Goal: Information Seeking & Learning: Learn about a topic

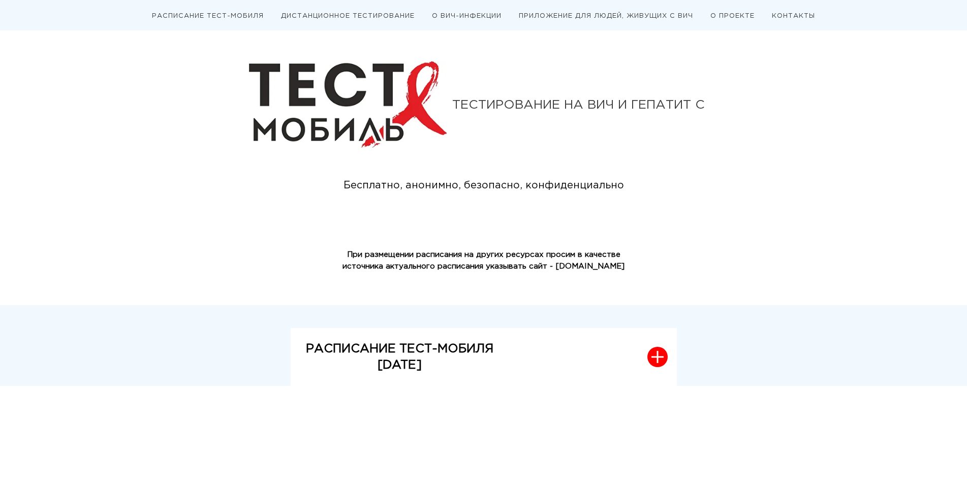
click at [212, 14] on link "РАСПИСАНИЕ ТЕСТ-МОБИЛЯ" at bounding box center [208, 16] width 112 height 6
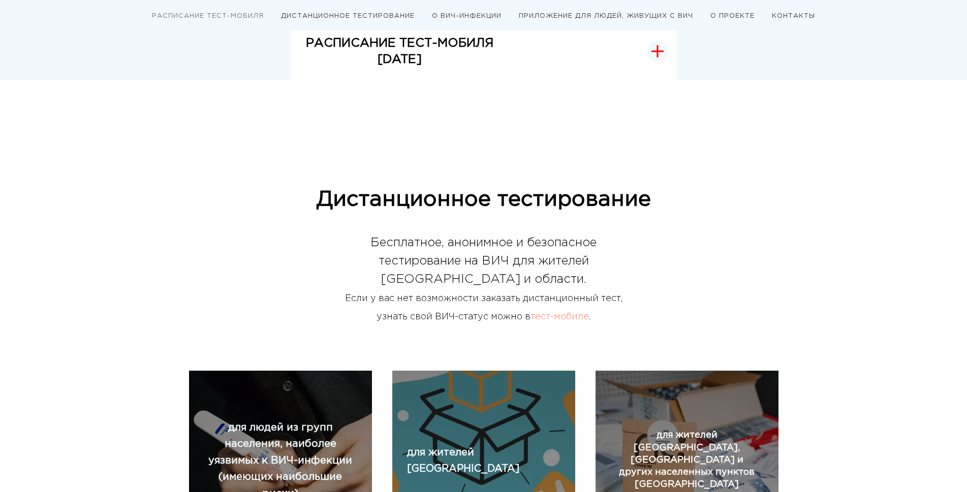
click at [660, 51] on icon "button" at bounding box center [657, 51] width 12 height 12
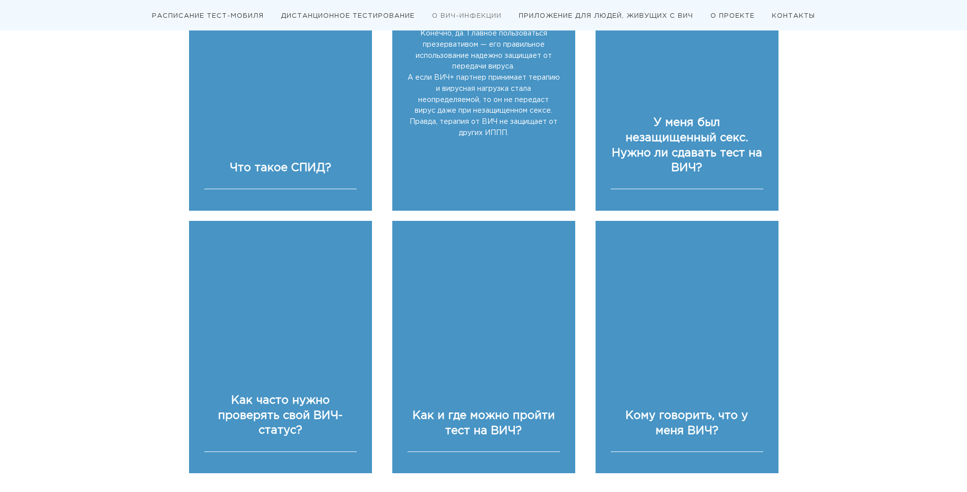
scroll to position [2033, 0]
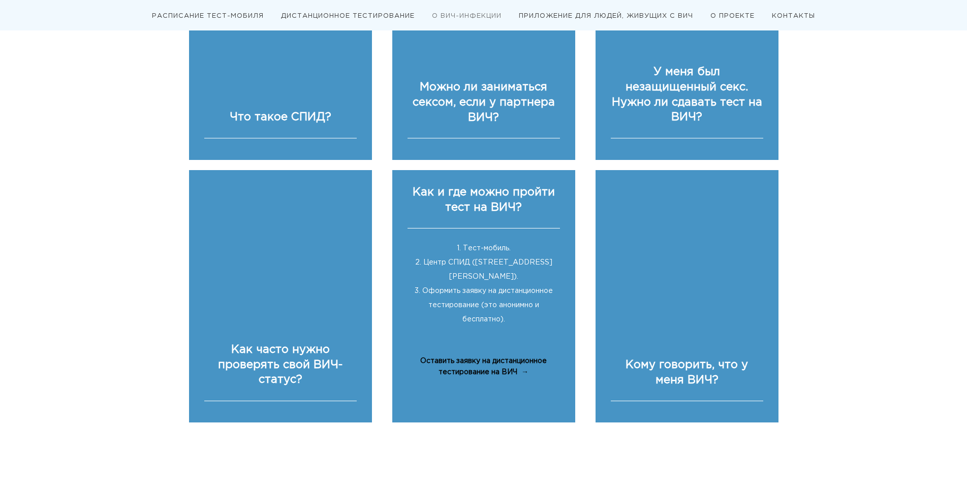
click at [503, 358] on span "Оставить заявку на дистанционное тестирование на ВИЧ" at bounding box center [483, 367] width 127 height 18
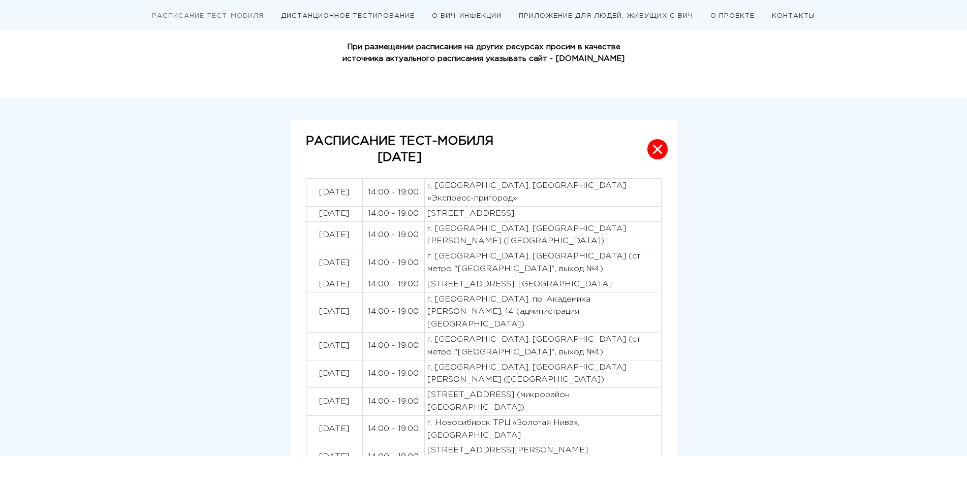
scroll to position [5, 0]
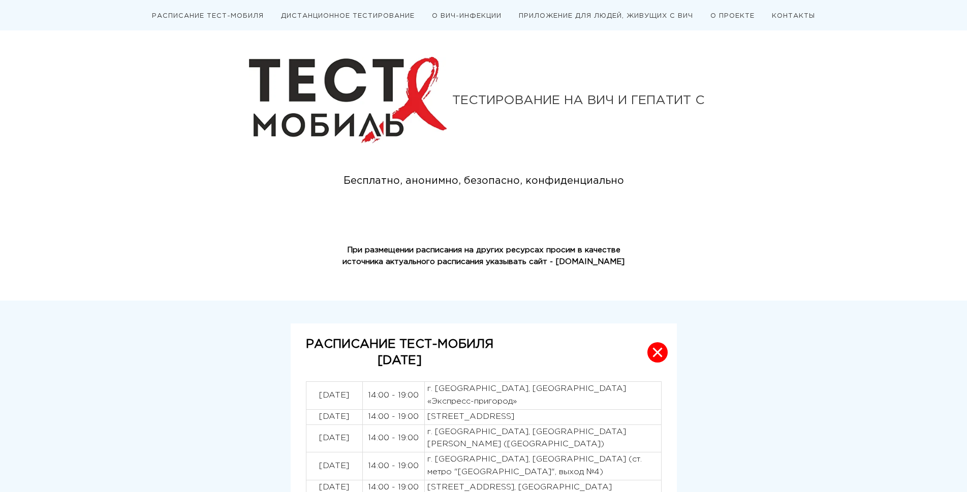
click at [381, 13] on link "ДИСТАНЦИОННОЕ ТЕСТИРОВАНИЕ" at bounding box center [348, 16] width 134 height 6
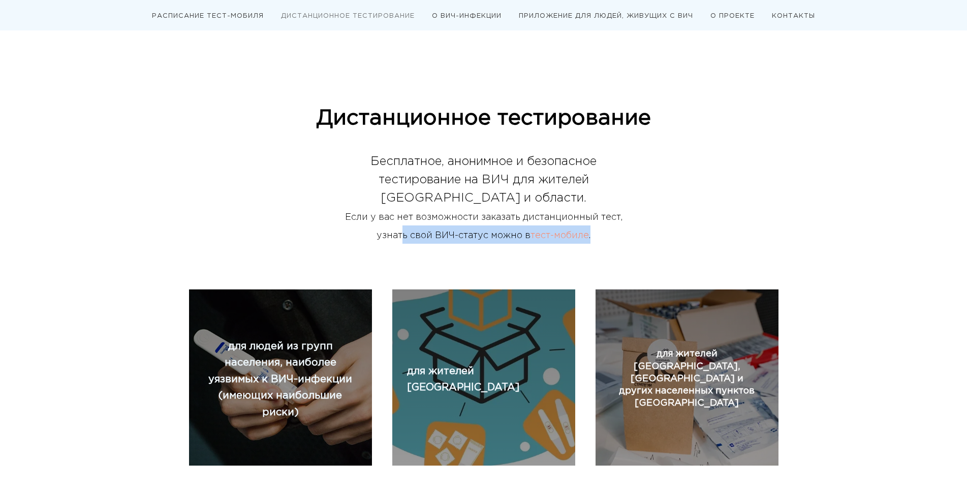
drag, startPoint x: 400, startPoint y: 238, endPoint x: 713, endPoint y: 242, distance: 313.5
click at [684, 237] on div "Дистанционное тестирование Бесплатное, анонимное и безопасное тестирование на В…" at bounding box center [483, 198] width 589 height 184
click at [487, 17] on link "О ВИЧ-ИНФЕКЦИИ" at bounding box center [467, 16] width 70 height 6
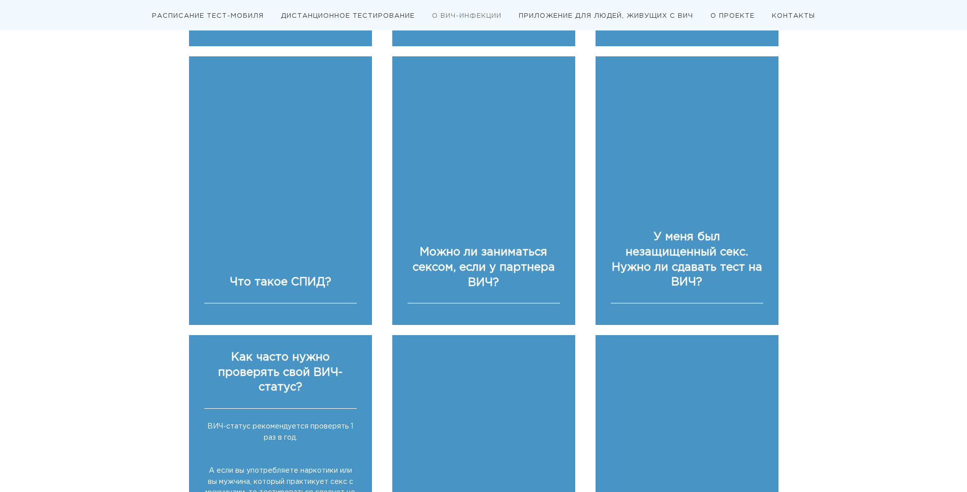
scroll to position [1919, 0]
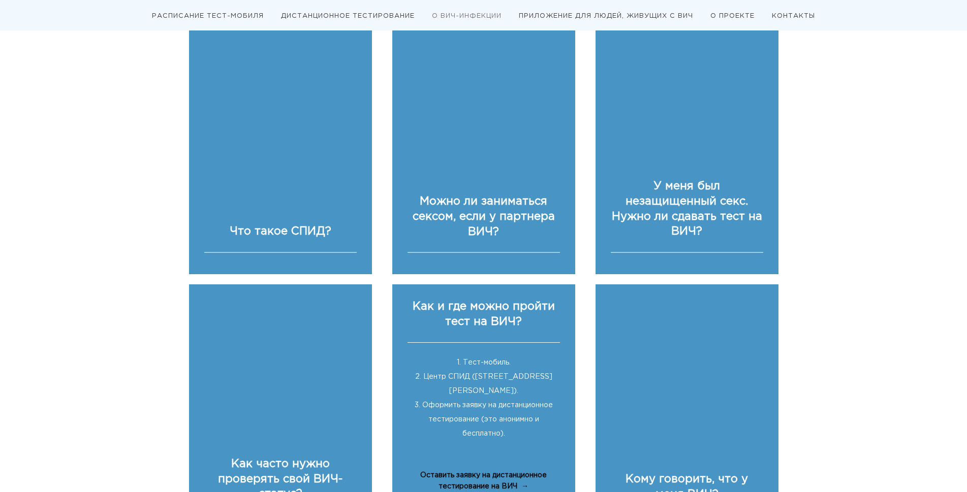
click at [522, 471] on div "Оставить заявку на дистанционное тестирование на ВИЧ" at bounding box center [483, 482] width 152 height 22
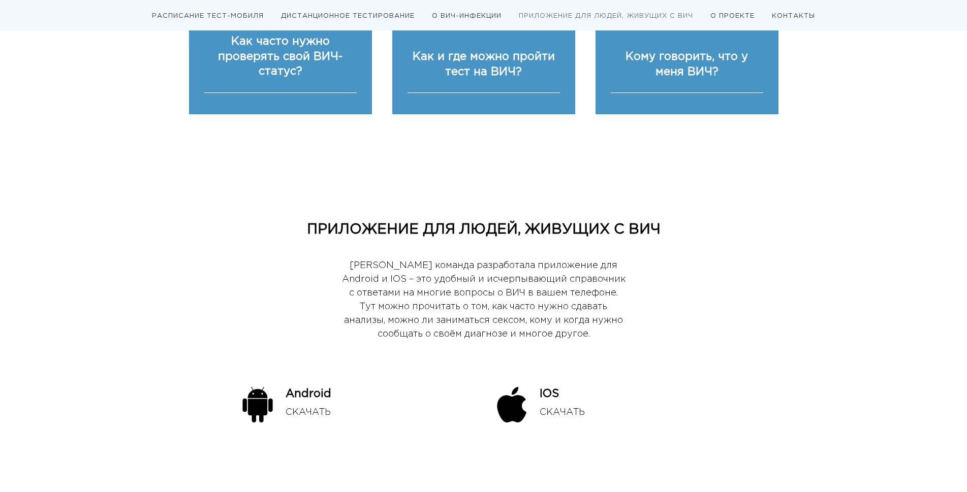
scroll to position [2088, 0]
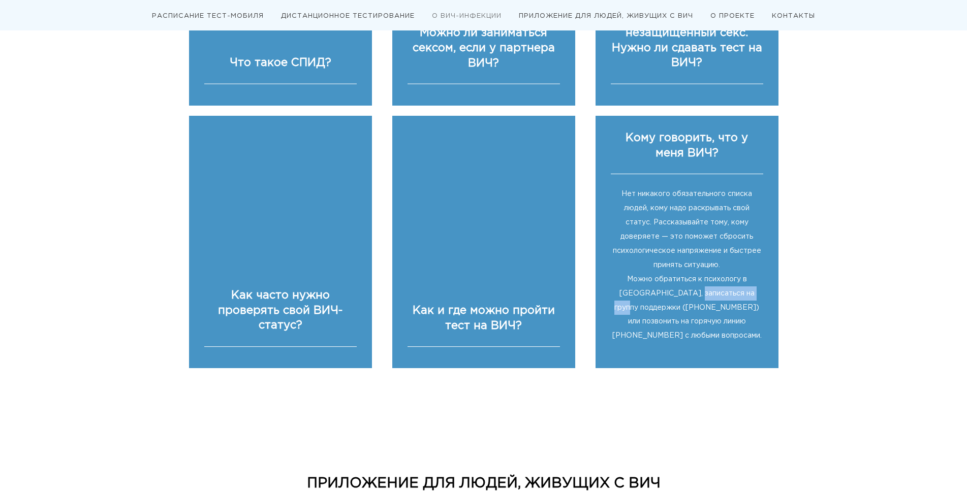
drag, startPoint x: 665, startPoint y: 238, endPoint x: 734, endPoint y: 238, distance: 69.6
click at [734, 276] on span "Можно обратиться к психологу в [GEOGRAPHIC_DATA], записаться на группу поддержк…" at bounding box center [686, 307] width 149 height 63
drag, startPoint x: 674, startPoint y: 265, endPoint x: 734, endPoint y: 268, distance: 60.0
click at [734, 276] on span "Можно обратиться к психологу в [GEOGRAPHIC_DATA], записаться на группу поддержк…" at bounding box center [686, 307] width 149 height 63
drag, startPoint x: 670, startPoint y: 281, endPoint x: 741, endPoint y: 283, distance: 70.6
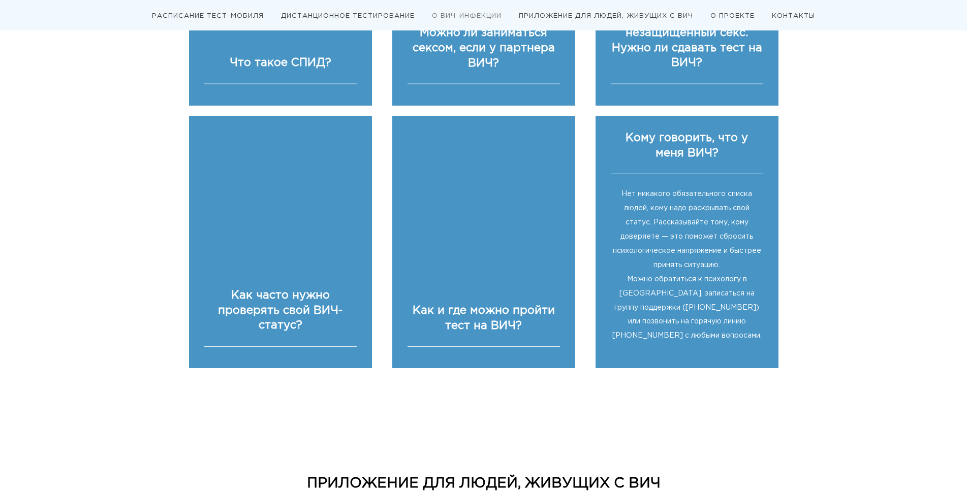
click at [741, 283] on div "Нет никакого обязательного списка людей, кому надо раскрывать свой статус. Расс…" at bounding box center [687, 261] width 152 height 174
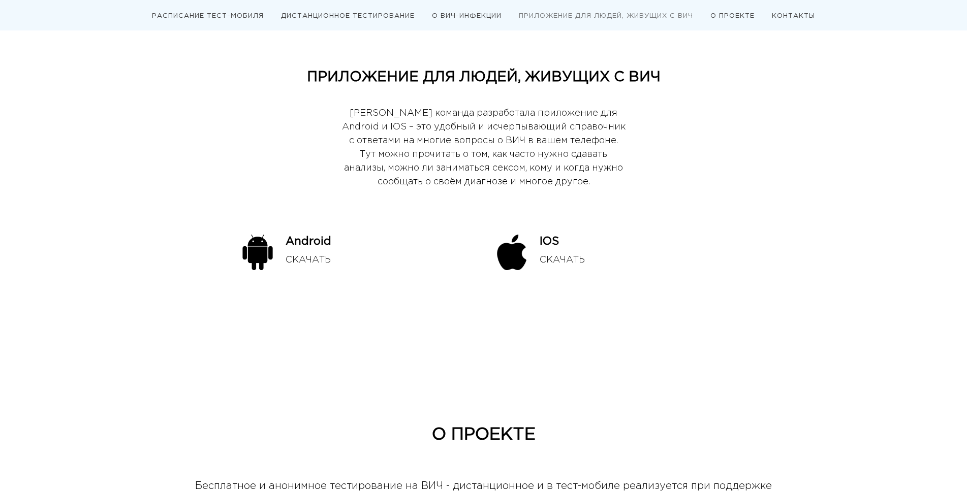
scroll to position [2698, 0]
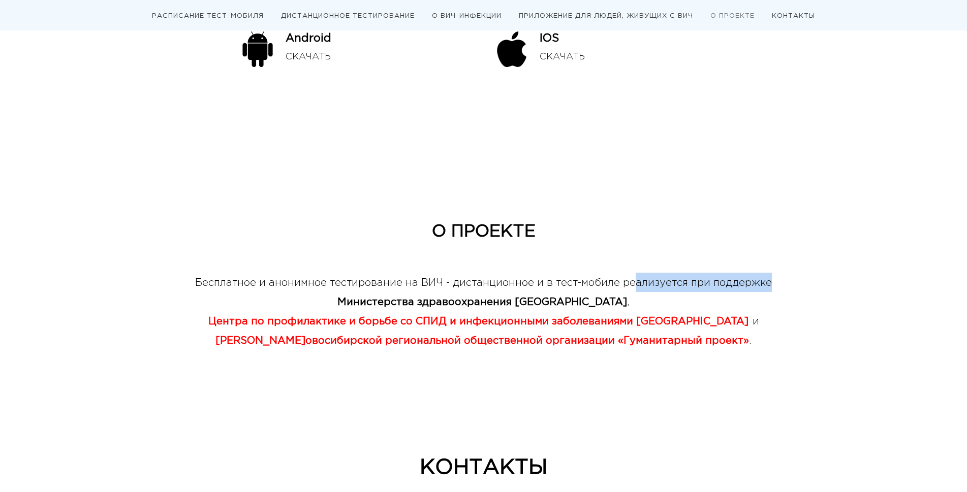
drag, startPoint x: 671, startPoint y: 225, endPoint x: 779, endPoint y: 228, distance: 108.3
click at [779, 228] on div "О ПРОЕКТЕ Бесплатное и анонимное тестирование на ВИЧ - дистанционное и в тест-м…" at bounding box center [484, 316] width 610 height 188
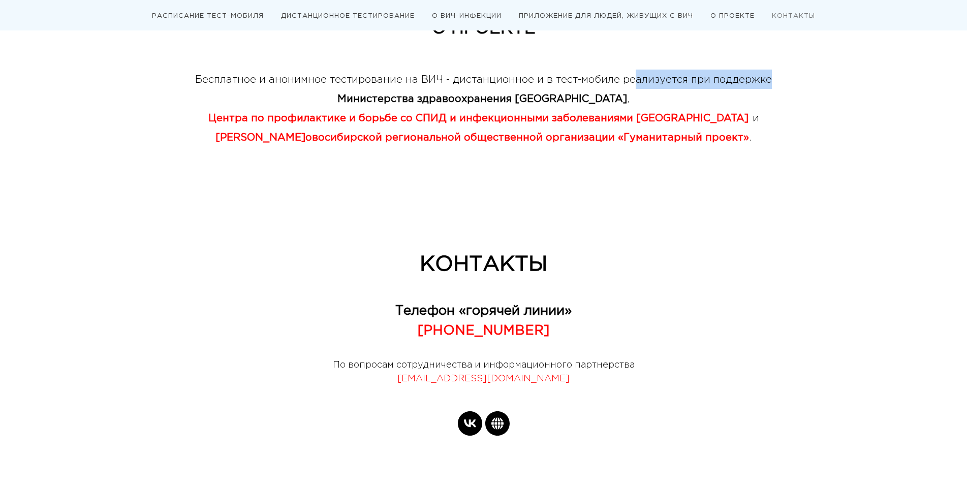
scroll to position [2905, 0]
